Goal: Task Accomplishment & Management: Use online tool/utility

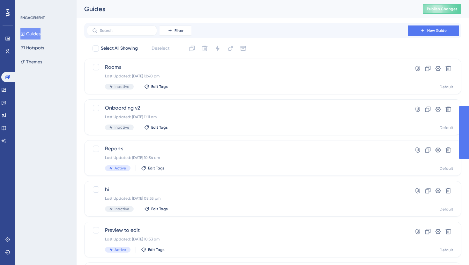
click at [430, 31] on span "New Guide" at bounding box center [436, 30] width 19 height 5
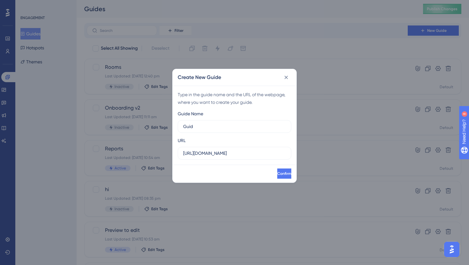
type input "Guide"
type input "Initial guide"
click at [253, 152] on input "https://app.flowla.com" at bounding box center [234, 153] width 103 height 7
type input "https://app.flowla.com/room"
click at [276, 169] on button "Confirm" at bounding box center [283, 174] width 15 height 10
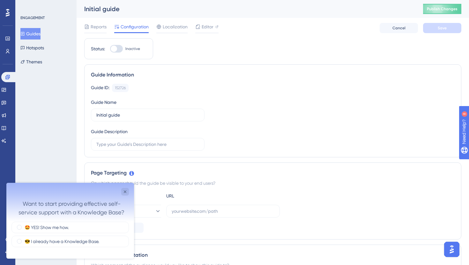
click at [123, 187] on div "Want to start providing effective self-service support with a Knowledge Base?" at bounding box center [70, 202] width 128 height 39
click at [126, 192] on icon "Close survey" at bounding box center [124, 191] width 5 height 5
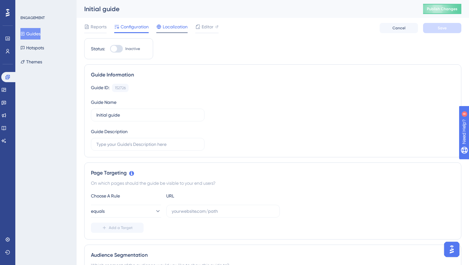
click at [172, 29] on span "Localization" at bounding box center [175, 27] width 25 height 8
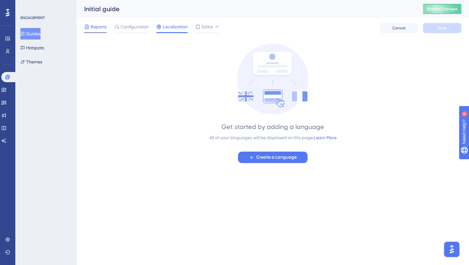
click at [99, 29] on span "Reports" at bounding box center [99, 27] width 16 height 8
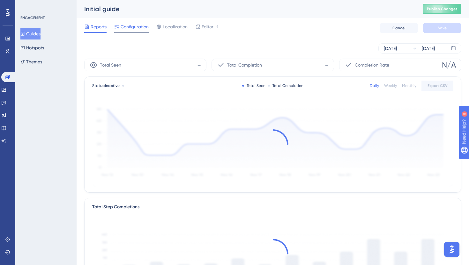
click at [127, 28] on span "Configuration" at bounding box center [135, 27] width 28 height 8
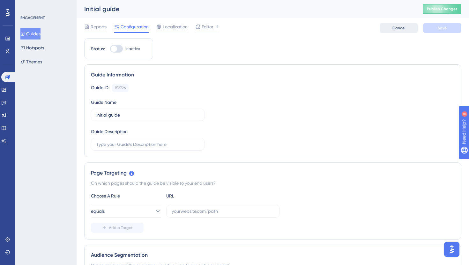
click at [398, 24] on button "Cancel" at bounding box center [398, 28] width 38 height 10
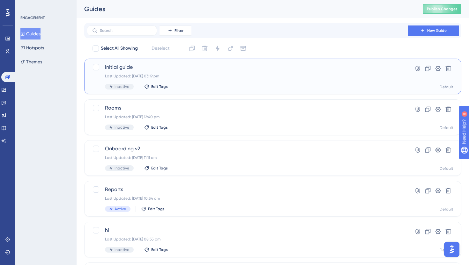
click at [295, 78] on div "Last Updated: 25 Sept 2025 03:19 pm" at bounding box center [247, 76] width 284 height 5
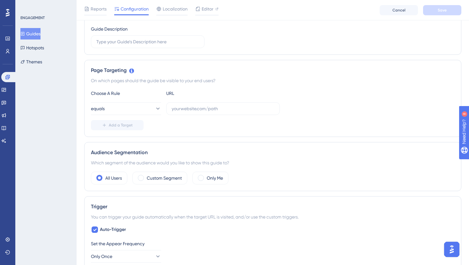
scroll to position [107, 0]
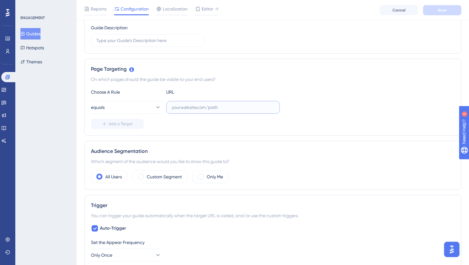
click at [180, 106] on input "text" at bounding box center [223, 107] width 103 height 7
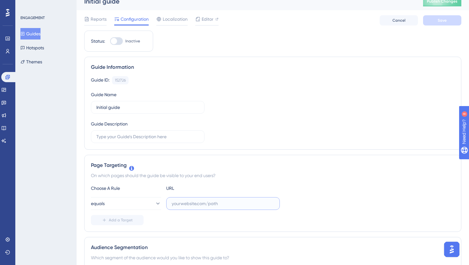
scroll to position [0, 0]
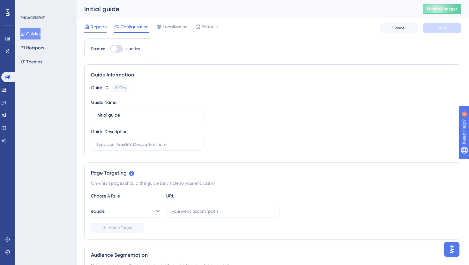
click at [105, 30] on span "Reports" at bounding box center [99, 27] width 16 height 8
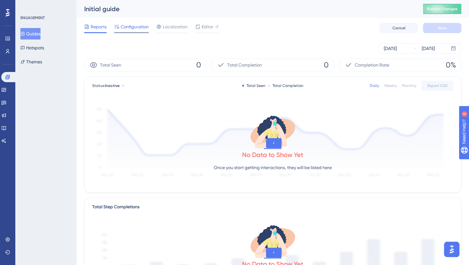
click at [133, 28] on span "Configuration" at bounding box center [135, 27] width 28 height 8
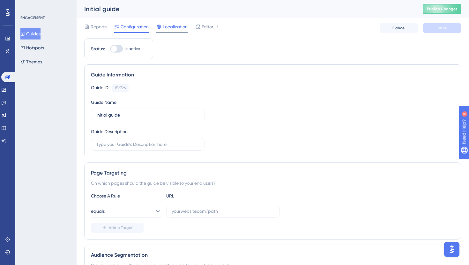
click at [167, 26] on span "Localization" at bounding box center [175, 27] width 25 height 8
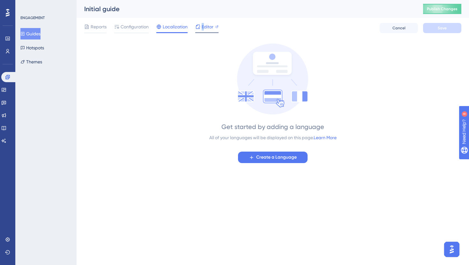
click at [203, 26] on span "Editor" at bounding box center [208, 27] width 12 height 8
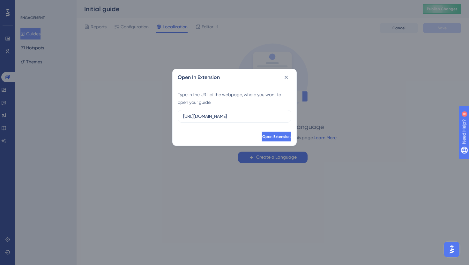
click at [261, 132] on button "Open Extension" at bounding box center [276, 137] width 30 height 10
